Goal: Navigation & Orientation: Find specific page/section

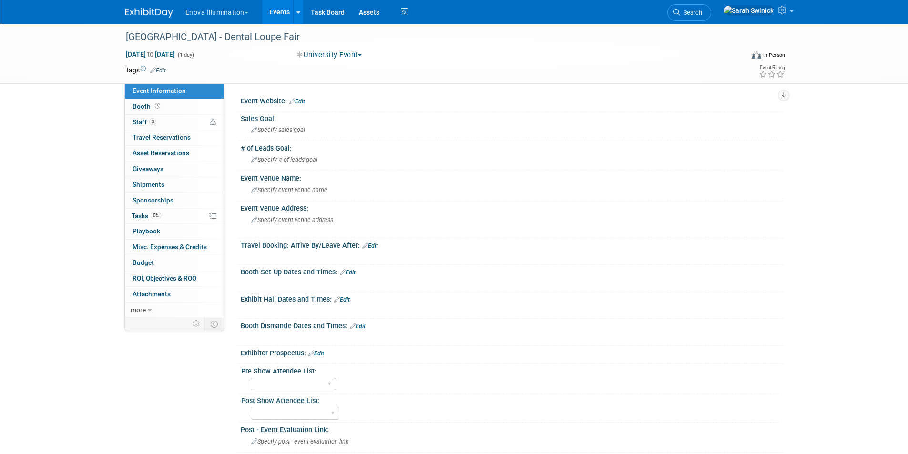
click at [155, 9] on img at bounding box center [149, 13] width 48 height 10
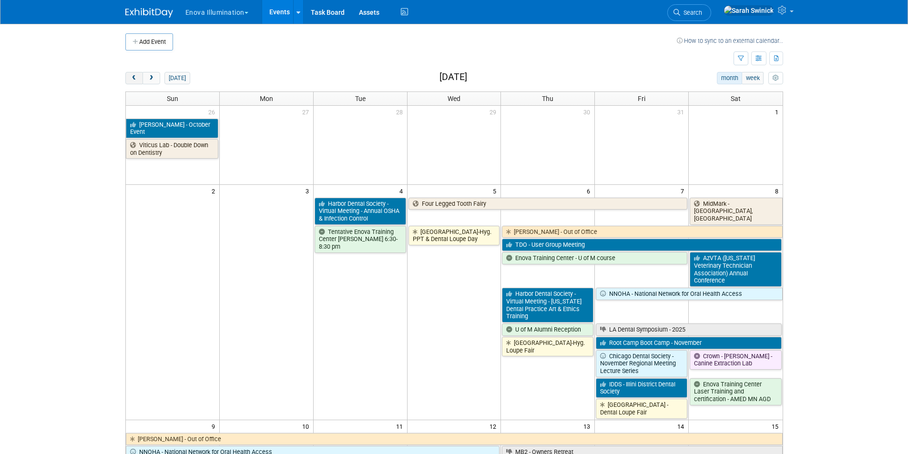
click at [136, 79] on span "prev" at bounding box center [134, 78] width 7 height 6
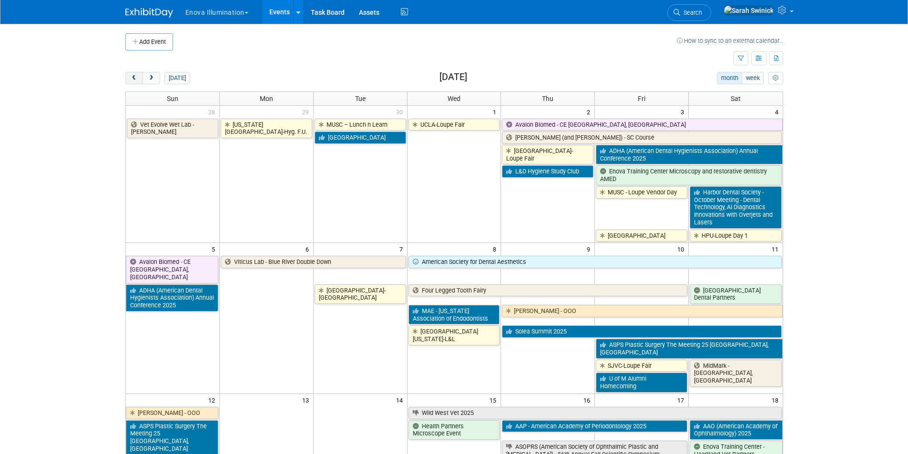
click at [136, 79] on span "prev" at bounding box center [134, 78] width 7 height 6
